Goal: Check status: Check status

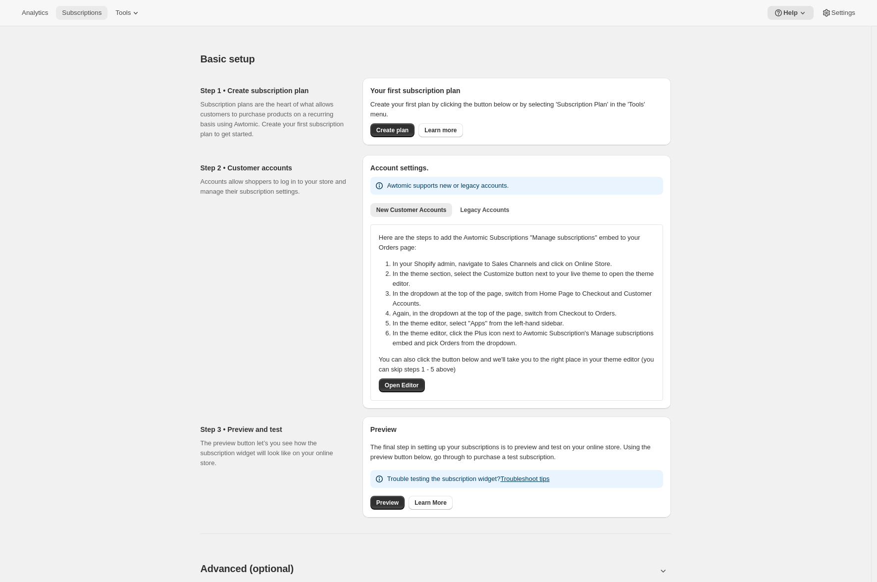
click at [81, 13] on span "Subscriptions" at bounding box center [82, 13] width 40 height 8
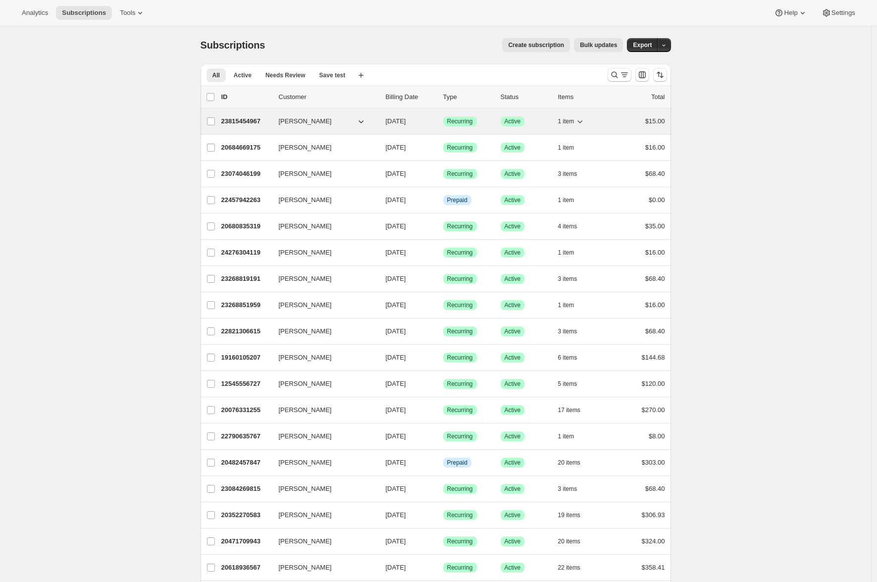
click at [285, 115] on div "23815454967 [PERSON_NAME] [DATE] Success Recurring Success Active 1 item $15.00" at bounding box center [443, 121] width 444 height 14
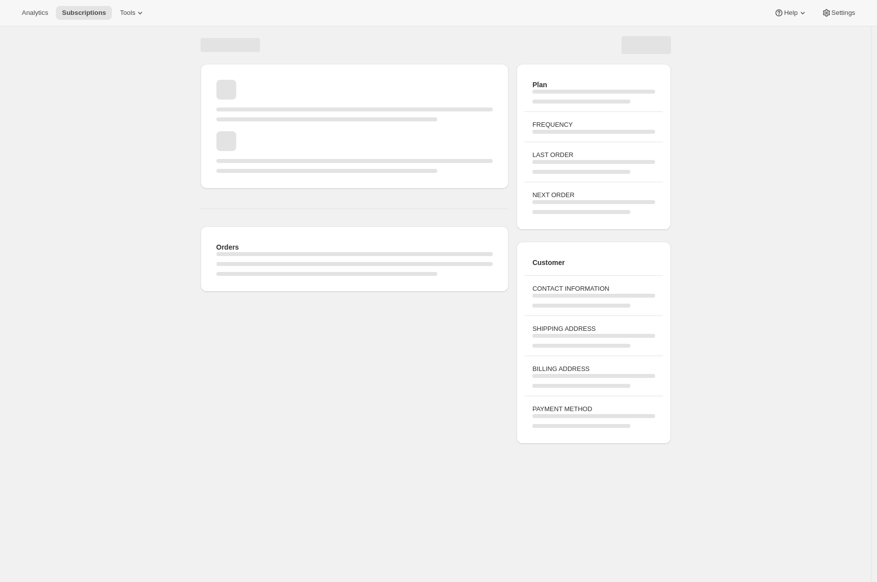
click at [242, 123] on span "Page loading" at bounding box center [355, 126] width 277 height 10
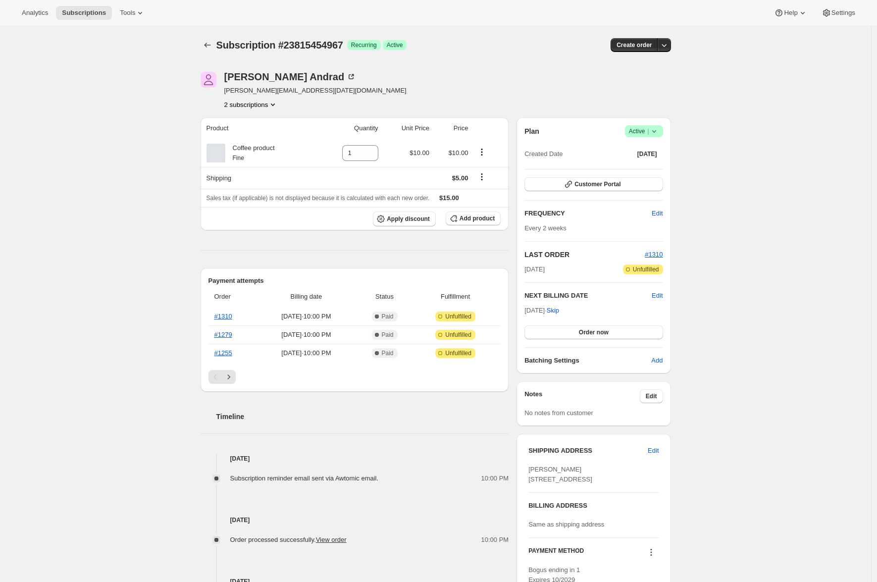
click at [86, 285] on div "Subscription #23815454967. This page is ready Subscription #23815454967 Success…" at bounding box center [436, 408] width 872 height 764
